Goal: Communication & Community: Answer question/provide support

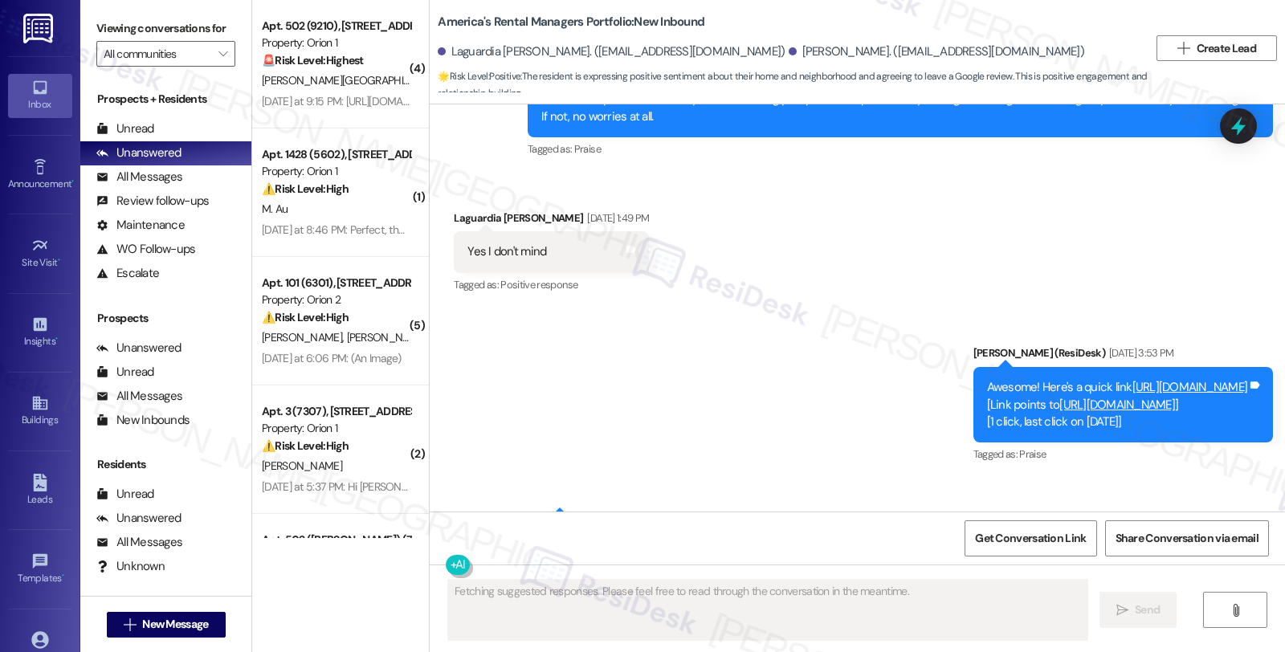
scroll to position [2000, 0]
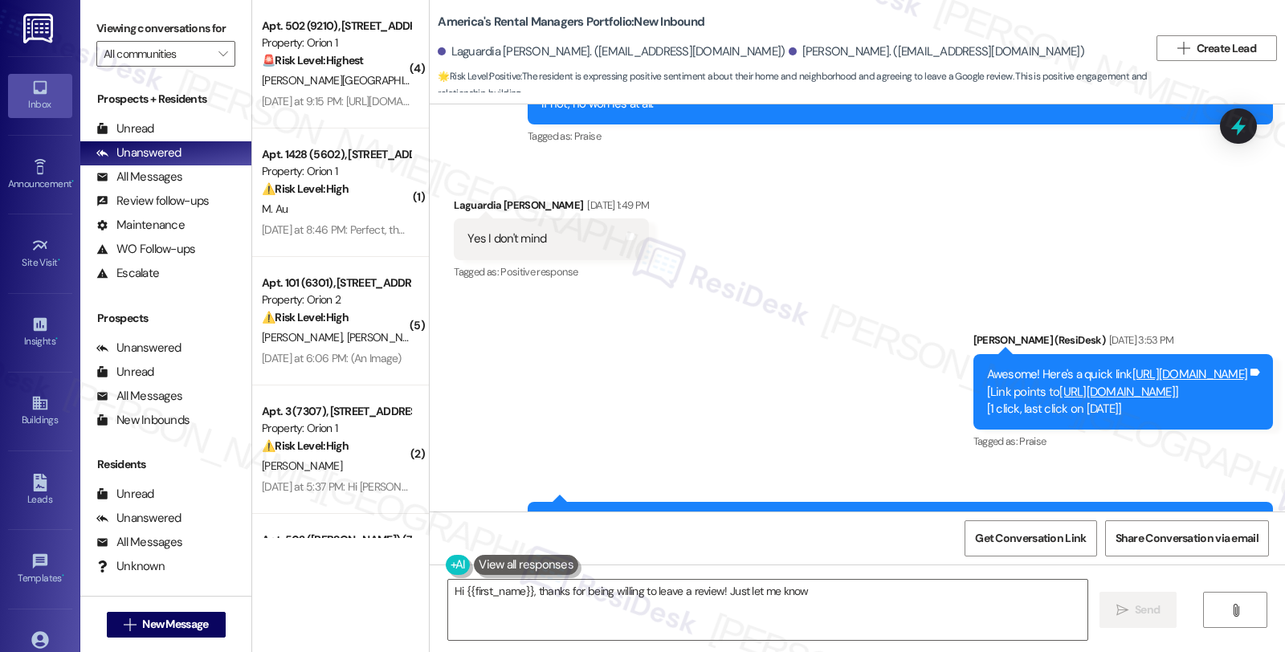
click at [1059, 384] on link "https://search.google.com/local/writereview?placeid=ChIJ1YzYv60jiYgRVOKnH-py6zk" at bounding box center [1117, 392] width 116 height 16
type textarea "Hi {{first_name}}, thanks for being willing to leave a review! Just let me know…"
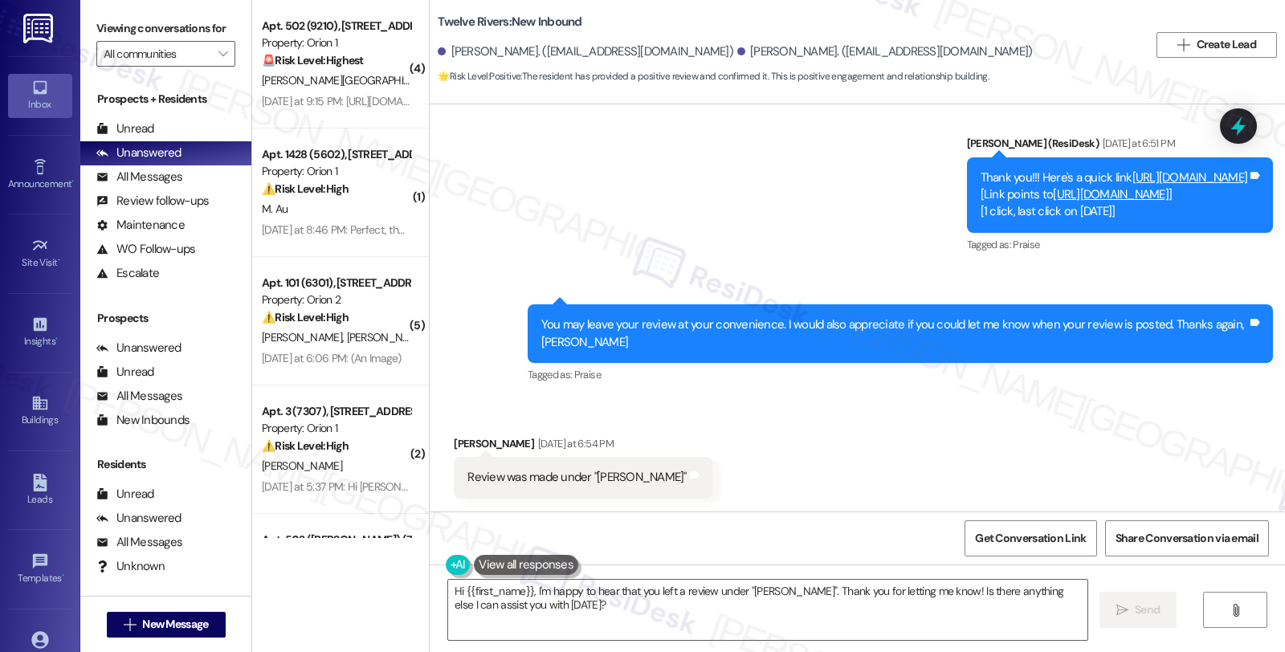
scroll to position [1604, 0]
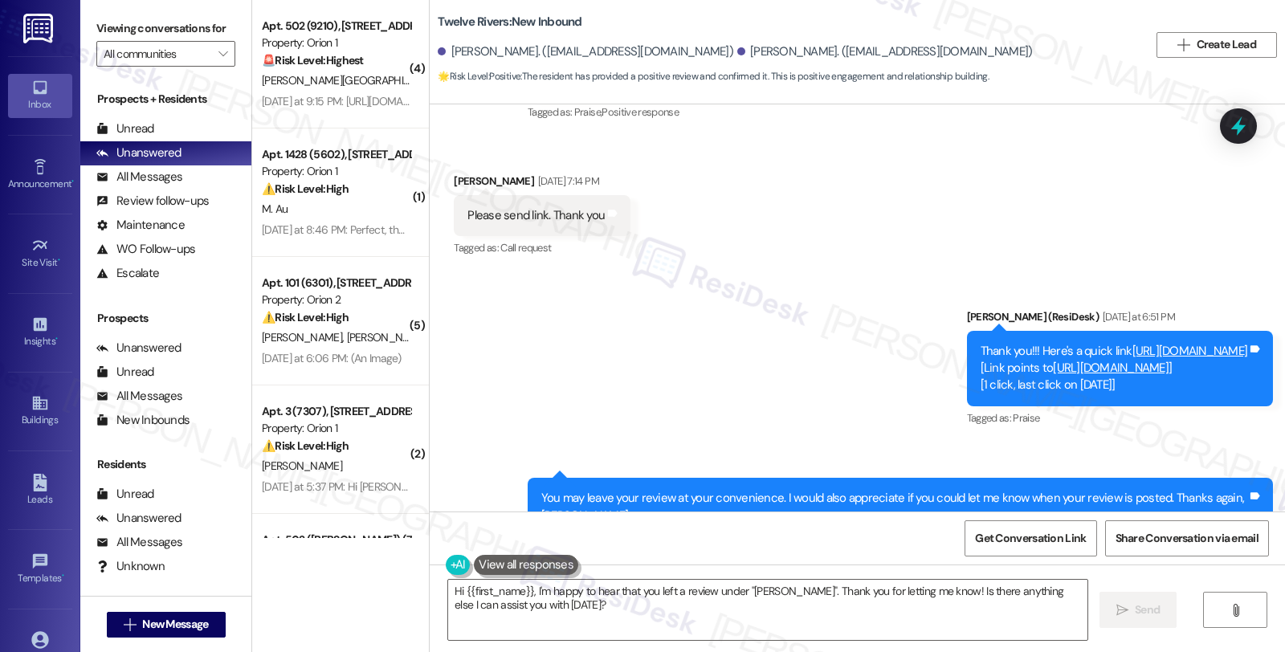
click at [1053, 360] on link "[URL][DOMAIN_NAME]" at bounding box center [1111, 368] width 116 height 16
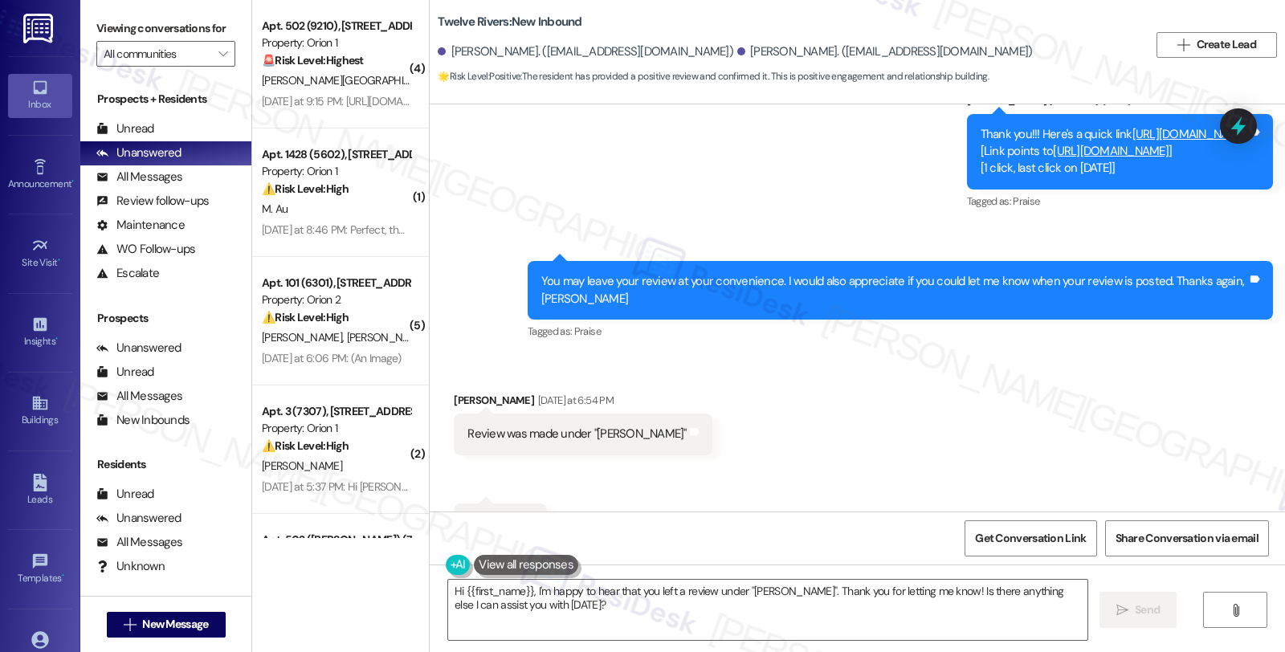
scroll to position [1872, 0]
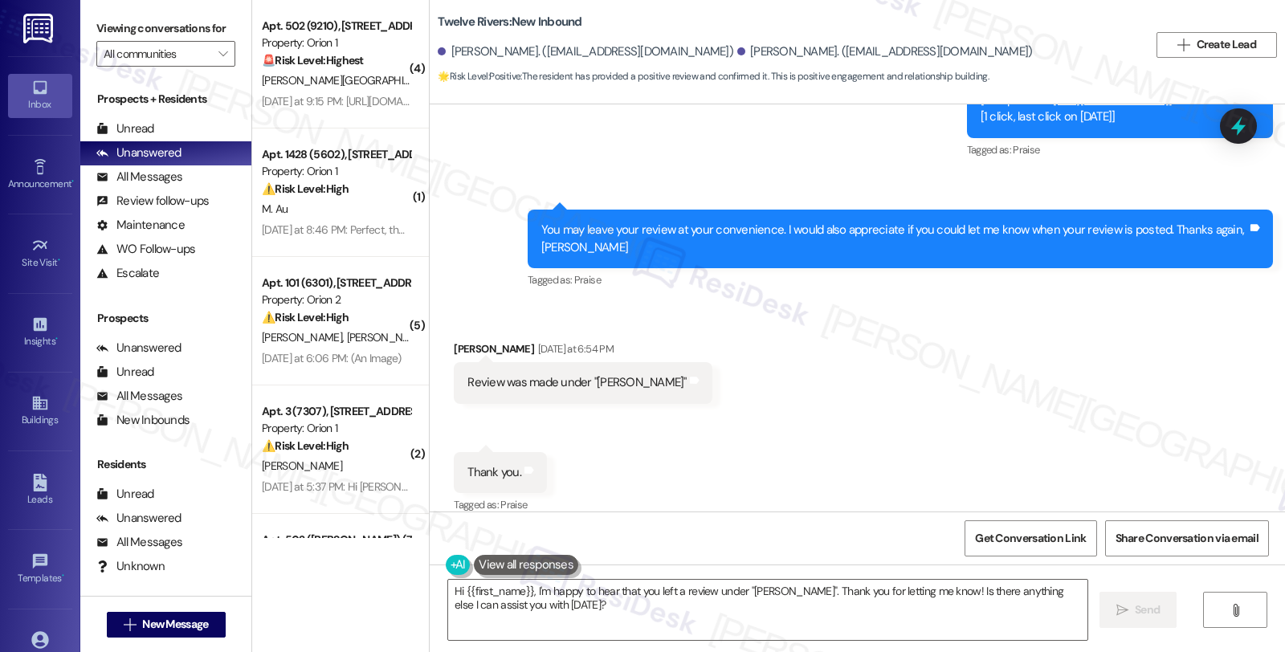
click at [454, 340] on div "[PERSON_NAME] [DATE] at 6:54 PM" at bounding box center [583, 351] width 258 height 22
copy div "[PERSON_NAME]"
click at [455, 590] on textarea "Hi {{first_name}}, I'm happy to hear that you left a review under "[PERSON_NAME…" at bounding box center [767, 610] width 639 height 60
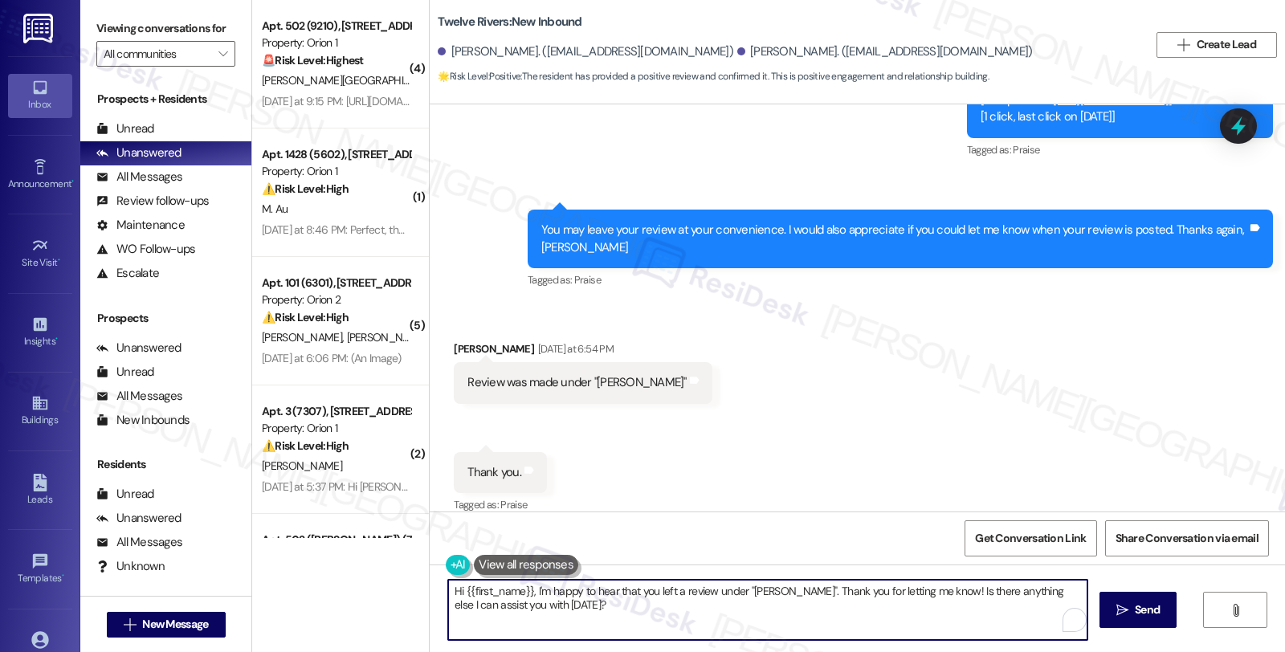
paste textarea "[PERSON_NAME]"
click at [711, 591] on textarea "Hi [PERSON_NAME], thanks again for taking the time to leave us a great review{{…" at bounding box center [765, 610] width 639 height 60
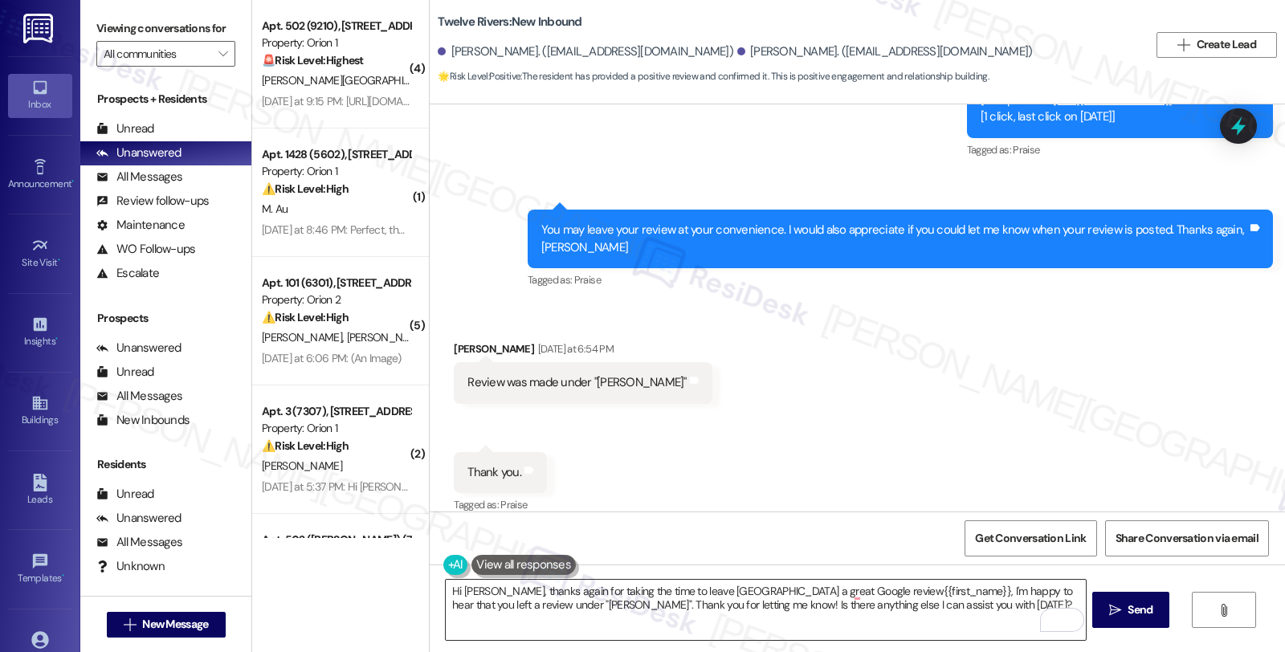
click at [702, 600] on textarea "Hi [PERSON_NAME], thanks again for taking the time to leave [GEOGRAPHIC_DATA] a…" at bounding box center [765, 610] width 639 height 60
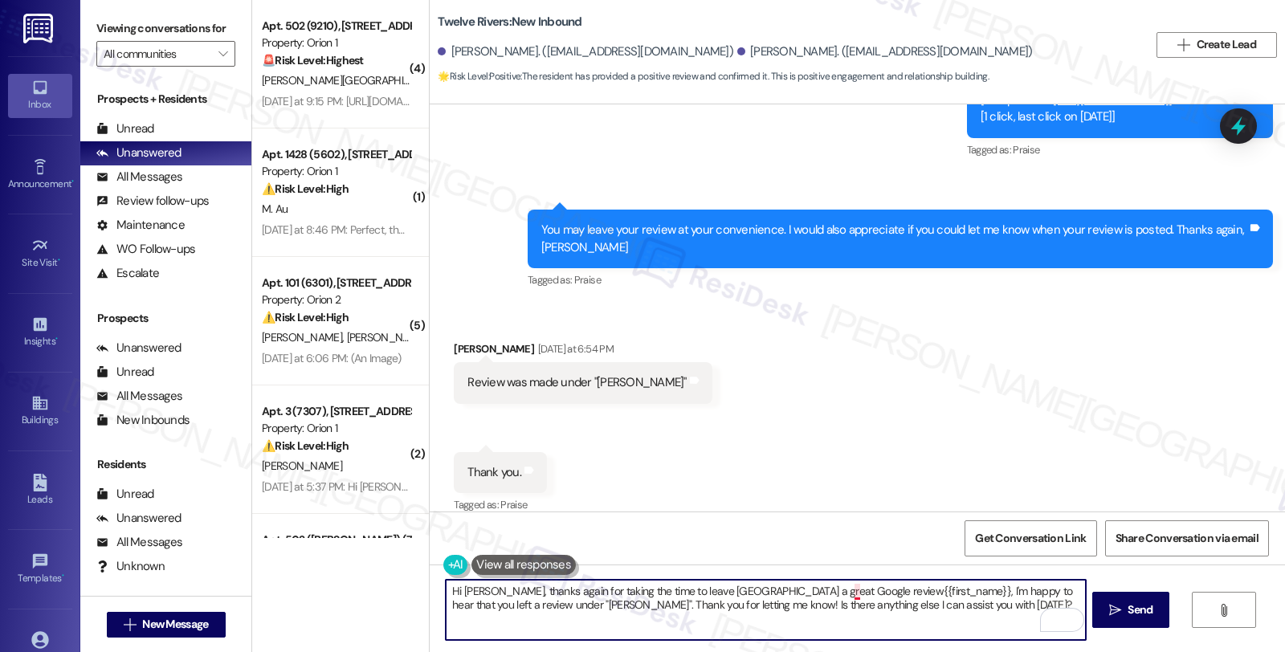
click at [848, 589] on textarea "Hi [PERSON_NAME], thanks again for taking the time to leave [GEOGRAPHIC_DATA] a…" at bounding box center [765, 610] width 639 height 60
drag, startPoint x: 781, startPoint y: 588, endPoint x: 940, endPoint y: 613, distance: 160.8
click at [940, 613] on textarea "Hi [PERSON_NAME], thanks again for taking the time to leave [GEOGRAPHIC_DATA] a…" at bounding box center [765, 610] width 639 height 60
paste textarea "Should you have other concerns, please feel free to reach out. Have a great day!"
click at [483, 601] on textarea "Hi [PERSON_NAME], thanks again for taking the time to leave [GEOGRAPHIC_DATA] a…" at bounding box center [765, 610] width 639 height 60
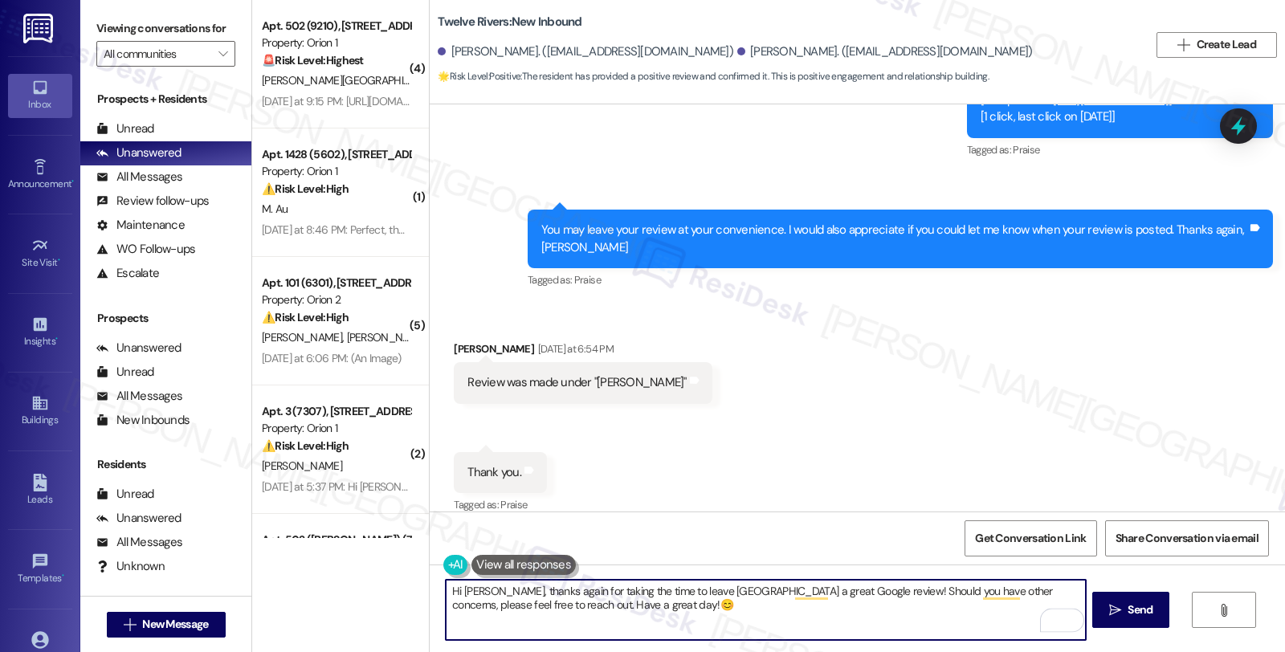
click at [483, 605] on textarea "Hi [PERSON_NAME], thanks again for taking the time to leave [GEOGRAPHIC_DATA] a…" at bounding box center [765, 610] width 639 height 60
click at [696, 595] on textarea "Hi [PERSON_NAME], thanks again for taking the time to leave [GEOGRAPHIC_DATA] a…" at bounding box center [765, 610] width 639 height 60
click at [816, 613] on textarea "Hi [PERSON_NAME], thanks again for taking the time to leave us a fantastic Goog…" at bounding box center [765, 610] width 639 height 60
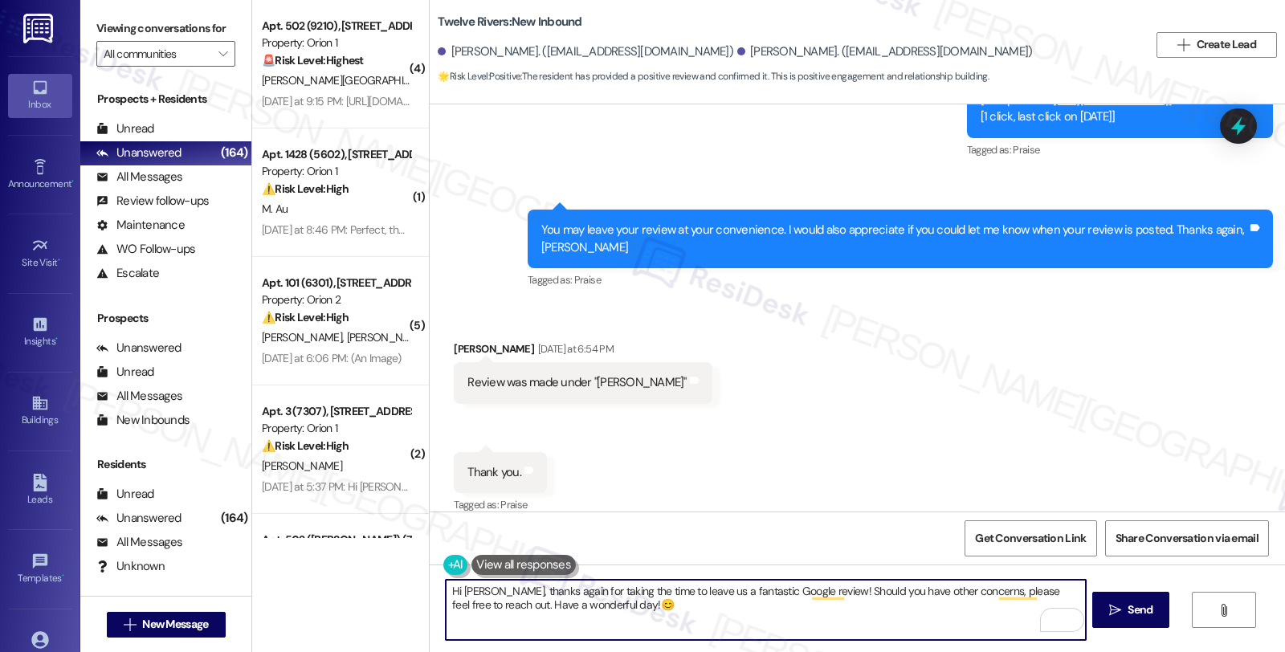
type textarea "Hi [PERSON_NAME], thanks again for taking the time to leave us a fantastic Goog…"
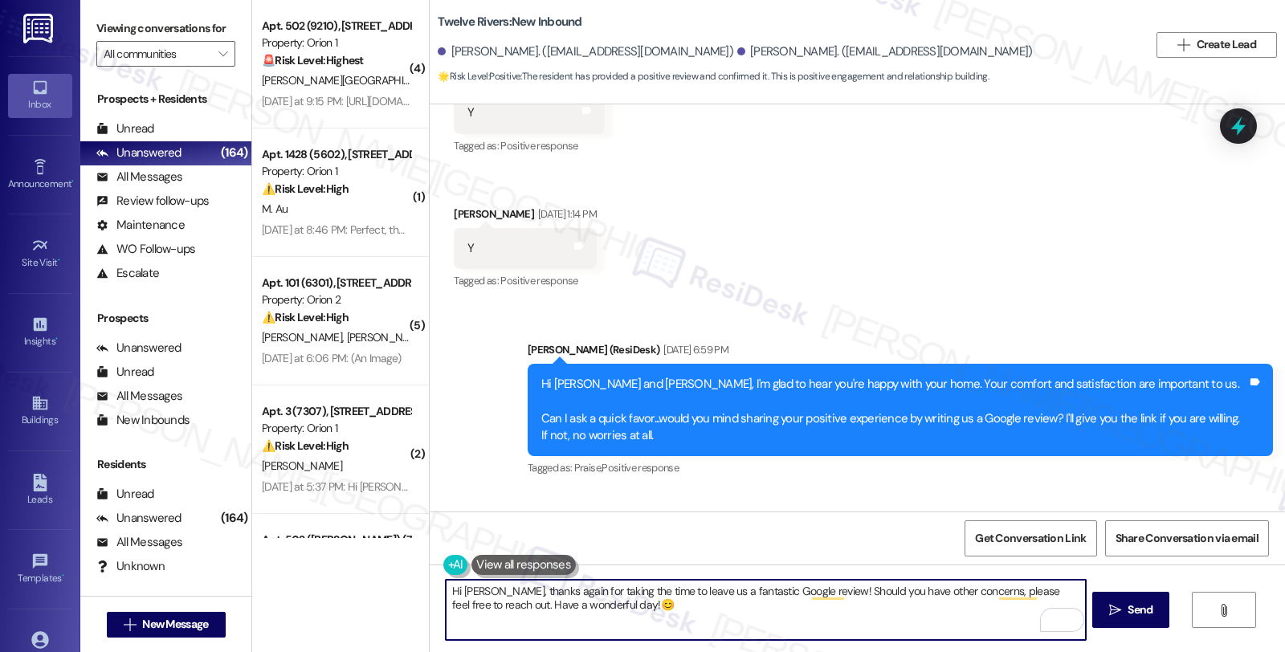
scroll to position [1248, 0]
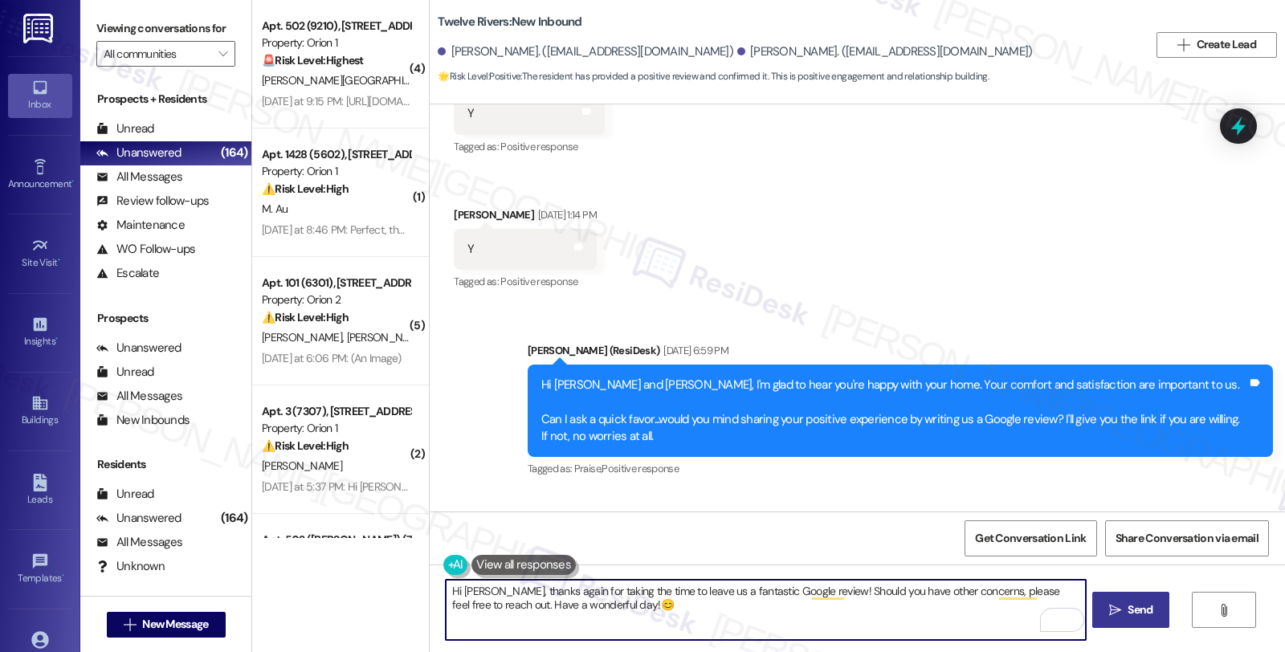
click at [1124, 605] on span "Send" at bounding box center [1139, 609] width 31 height 17
